Goal: Information Seeking & Learning: Learn about a topic

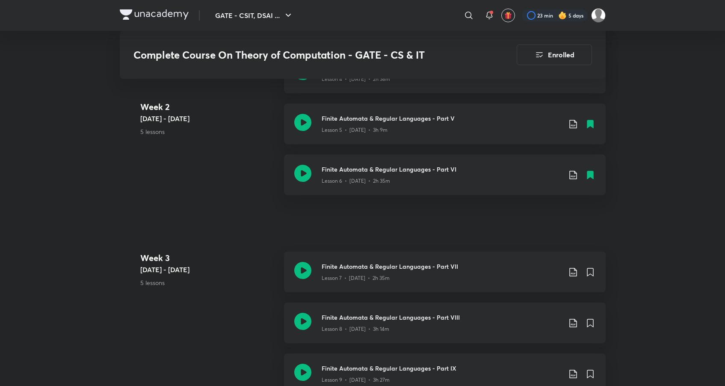
scroll to position [754, 0]
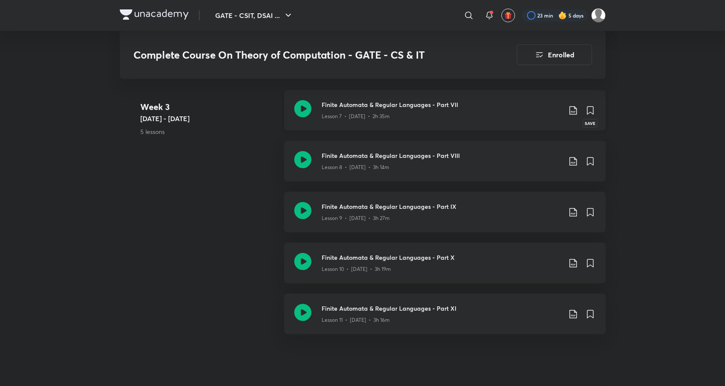
click at [590, 108] on icon at bounding box center [590, 110] width 6 height 8
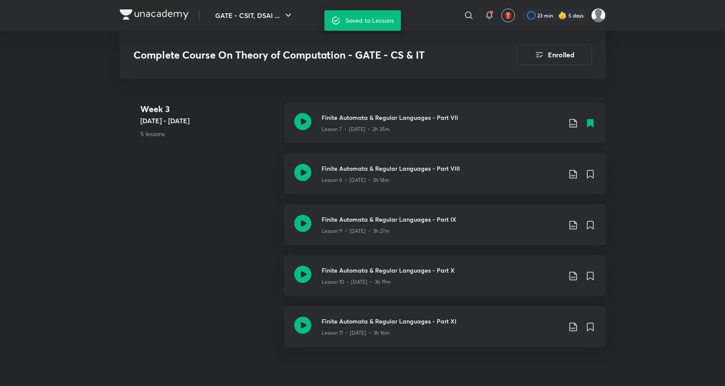
scroll to position [728, 0]
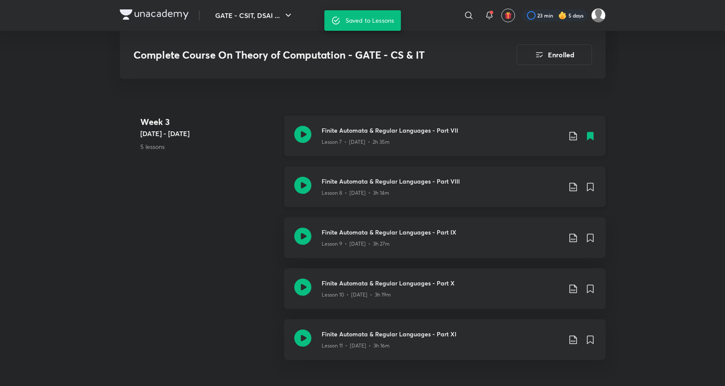
click at [424, 184] on h3 "Finite Automata & Regular Languages - Part VIII" at bounding box center [440, 181] width 239 height 9
